Goal: Find specific page/section: Find specific page/section

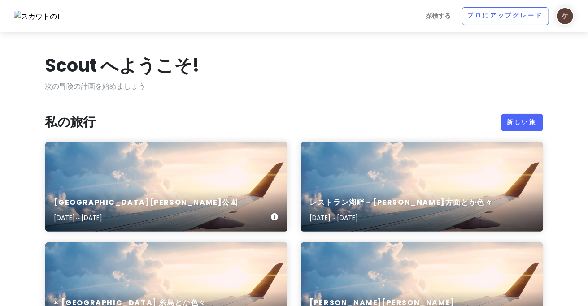
click at [240, 160] on div "[GEOGRAPHIC_DATA][PERSON_NAME][DATE]～[DATE]" at bounding box center [166, 187] width 242 height 90
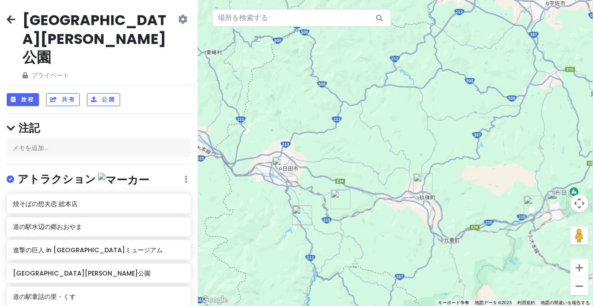
drag, startPoint x: 360, startPoint y: 96, endPoint x: 393, endPoint y: 151, distance: 63.6
click at [393, 152] on div at bounding box center [395, 153] width 395 height 306
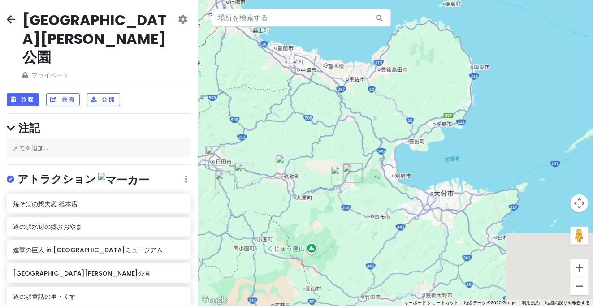
drag, startPoint x: 456, startPoint y: 136, endPoint x: 325, endPoint y: 134, distance: 130.9
click at [325, 134] on div at bounding box center [395, 153] width 395 height 306
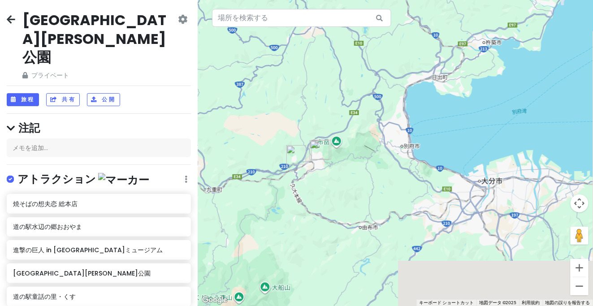
drag, startPoint x: 358, startPoint y: 165, endPoint x: 332, endPoint y: 96, distance: 74.2
click at [332, 96] on div at bounding box center [395, 153] width 395 height 306
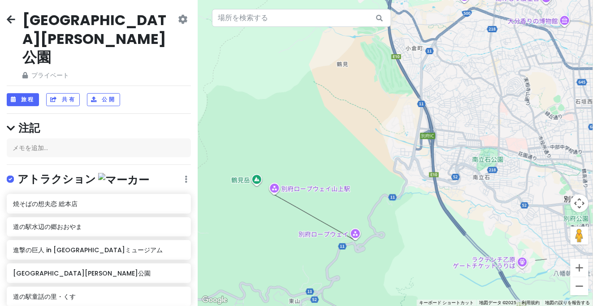
drag, startPoint x: 361, startPoint y: 210, endPoint x: 461, endPoint y: 153, distance: 115.7
click at [461, 153] on div at bounding box center [395, 153] width 395 height 306
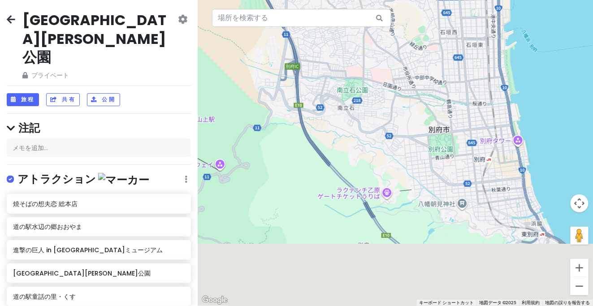
drag, startPoint x: 429, startPoint y: 192, endPoint x: 311, endPoint y: 141, distance: 128.9
click at [311, 141] on div at bounding box center [395, 153] width 395 height 306
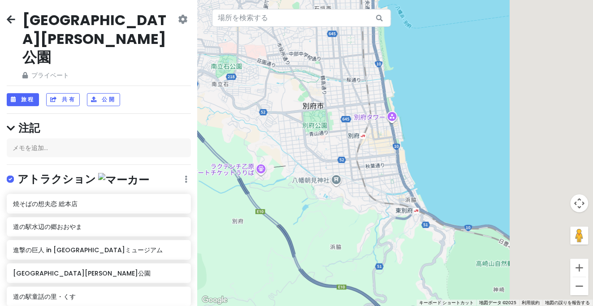
drag, startPoint x: 339, startPoint y: 166, endPoint x: 223, endPoint y: 148, distance: 118.0
click at [223, 148] on div at bounding box center [395, 153] width 395 height 306
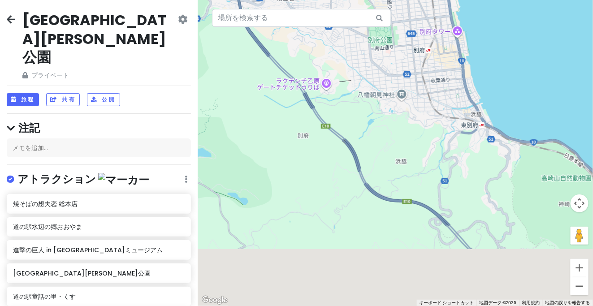
drag, startPoint x: 256, startPoint y: 213, endPoint x: 359, endPoint y: 130, distance: 132.6
click at [359, 130] on div at bounding box center [395, 153] width 395 height 306
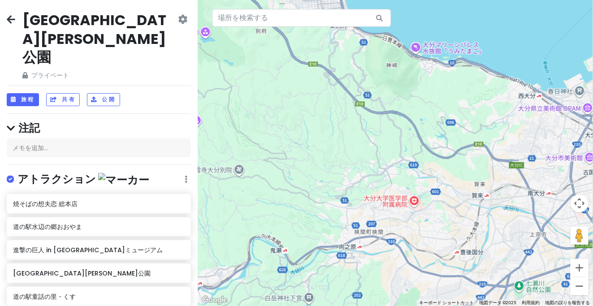
drag, startPoint x: 319, startPoint y: 207, endPoint x: 265, endPoint y: 131, distance: 93.1
click at [265, 131] on div at bounding box center [395, 153] width 395 height 306
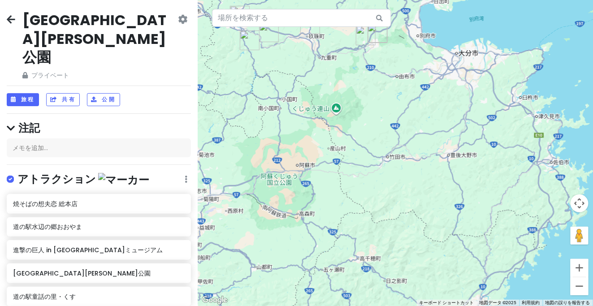
drag, startPoint x: 279, startPoint y: 216, endPoint x: 429, endPoint y: 140, distance: 167.6
click at [429, 140] on div at bounding box center [395, 153] width 395 height 306
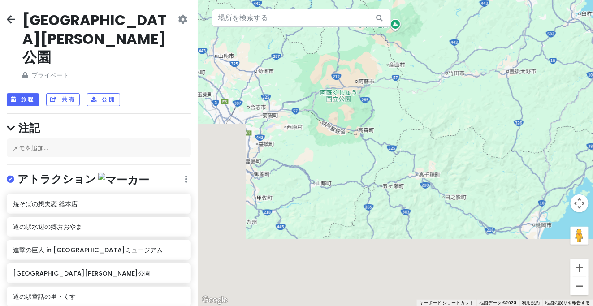
drag, startPoint x: 391, startPoint y: 178, endPoint x: 413, endPoint y: 130, distance: 52.1
click at [413, 130] on div at bounding box center [395, 153] width 395 height 306
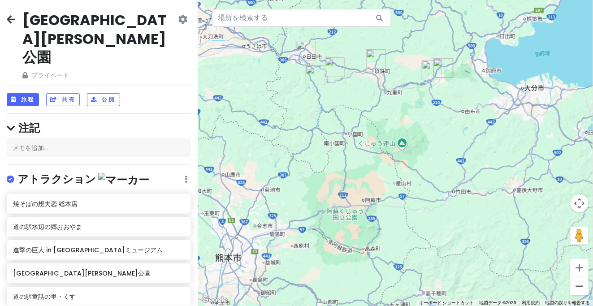
drag, startPoint x: 408, startPoint y: 116, endPoint x: 408, endPoint y: 248, distance: 132.7
click at [408, 248] on div at bounding box center [395, 153] width 395 height 306
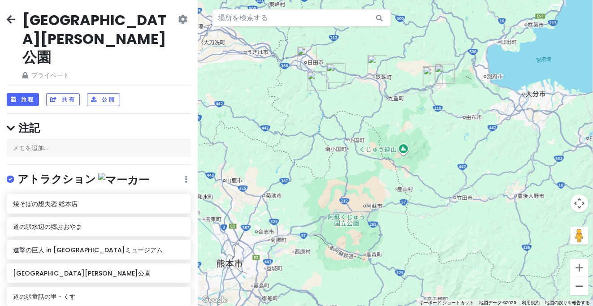
drag, startPoint x: 413, startPoint y: 163, endPoint x: 426, endPoint y: 257, distance: 94.7
click at [426, 258] on div at bounding box center [395, 153] width 395 height 306
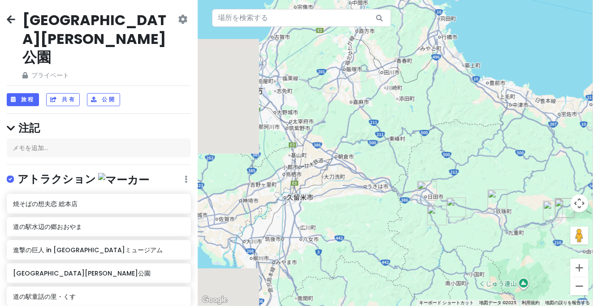
drag, startPoint x: 354, startPoint y: 222, endPoint x: 388, endPoint y: 232, distance: 35.5
click at [388, 232] on div at bounding box center [395, 153] width 395 height 306
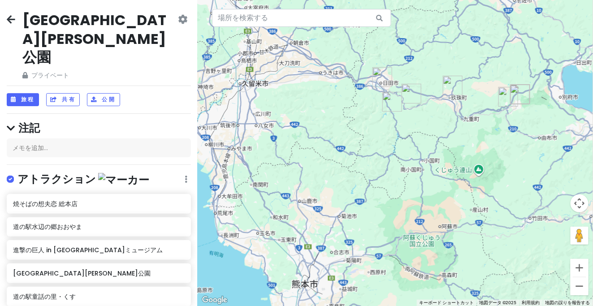
drag, startPoint x: 381, startPoint y: 212, endPoint x: 336, endPoint y: 120, distance: 102.7
click at [337, 120] on div at bounding box center [395, 153] width 395 height 306
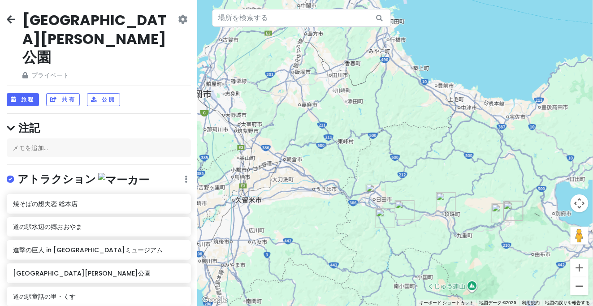
drag, startPoint x: 456, startPoint y: 16, endPoint x: 452, endPoint y: 131, distance: 115.8
click at [451, 133] on div at bounding box center [395, 153] width 395 height 306
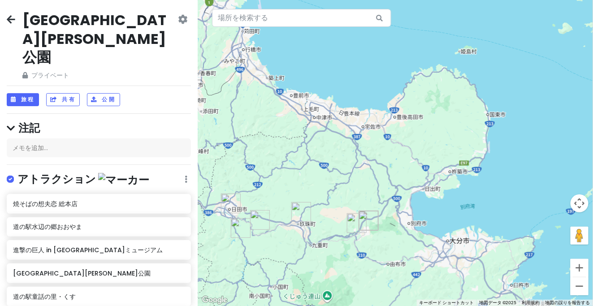
drag, startPoint x: 517, startPoint y: 178, endPoint x: 382, endPoint y: 175, distance: 135.0
click at [371, 189] on div at bounding box center [395, 153] width 395 height 306
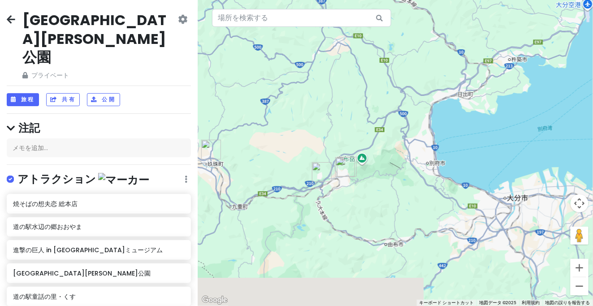
drag, startPoint x: 310, startPoint y: 177, endPoint x: 313, endPoint y: 103, distance: 74.5
click at [313, 103] on div at bounding box center [395, 153] width 395 height 306
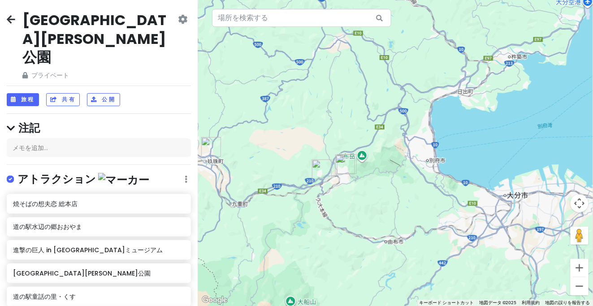
click at [348, 166] on img "湯の坪街道" at bounding box center [345, 165] width 20 height 20
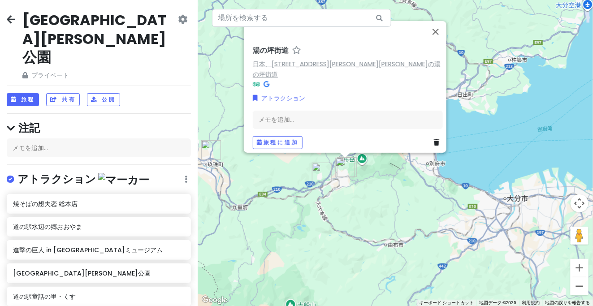
click at [360, 68] on font "日本、[STREET_ADDRESS][PERSON_NAME][PERSON_NAME]の湯の坪街道" at bounding box center [347, 68] width 188 height 19
